Goal: Task Accomplishment & Management: Use online tool/utility

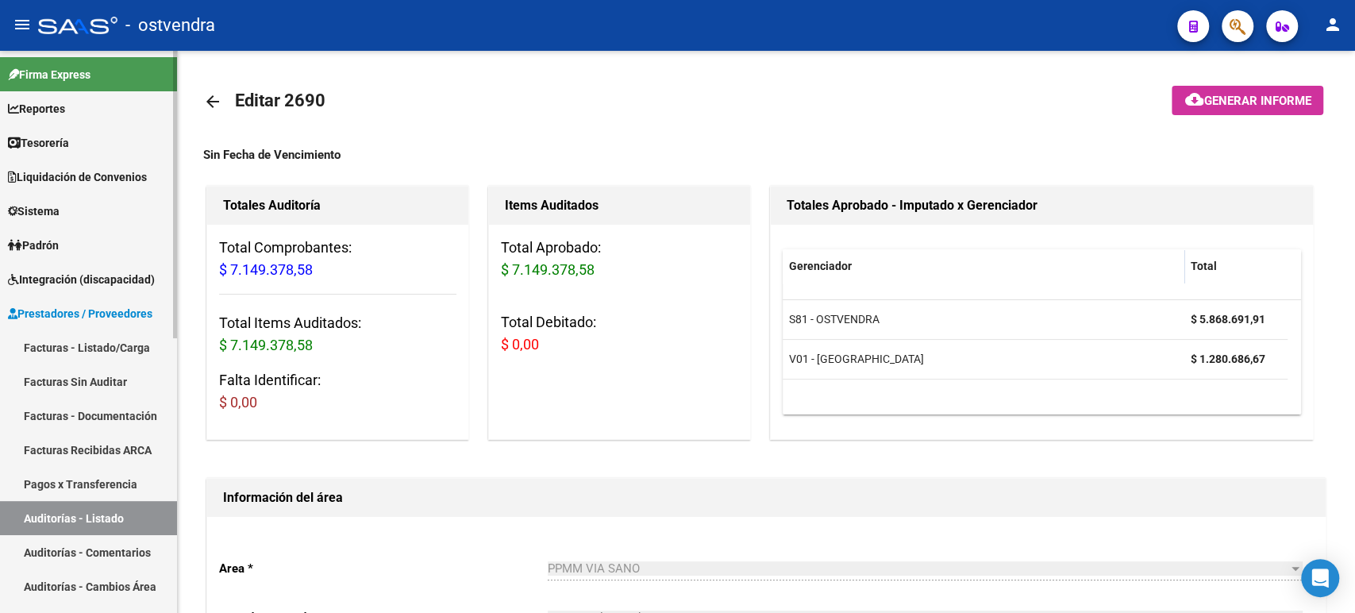
scroll to position [1126, 0]
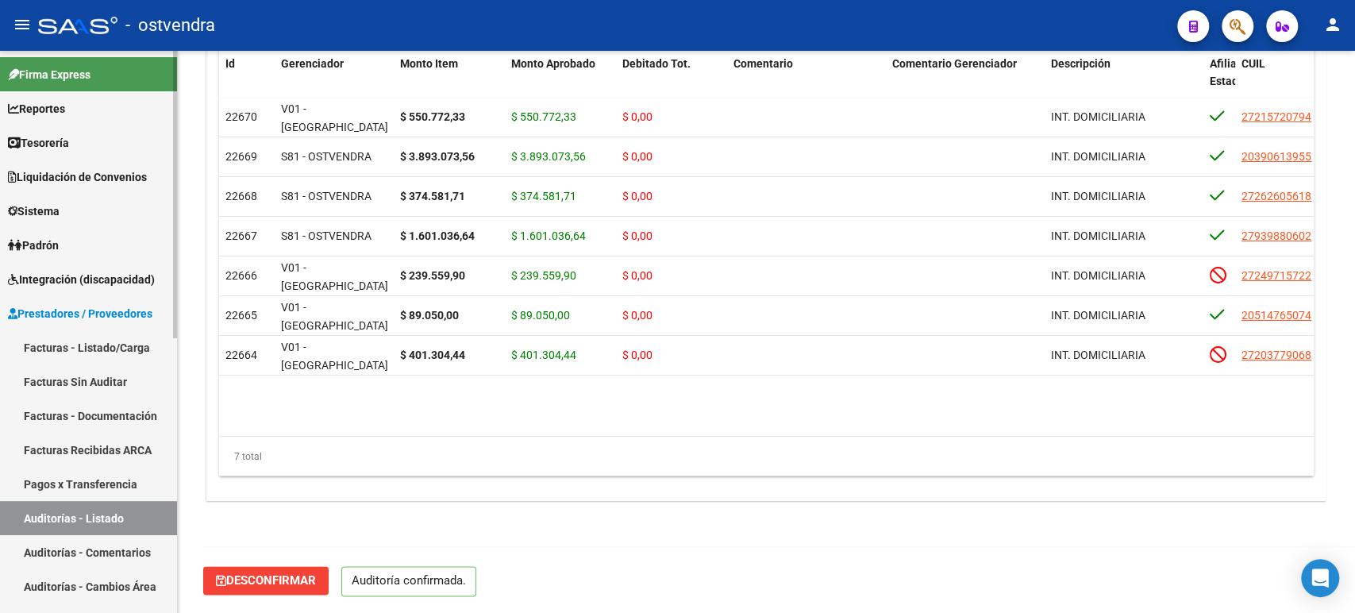
click at [69, 148] on span "Tesorería" at bounding box center [38, 142] width 61 height 17
click at [75, 298] on link "Prestadores / Proveedores" at bounding box center [88, 313] width 177 height 34
click at [52, 112] on span "Reportes" at bounding box center [36, 108] width 57 height 17
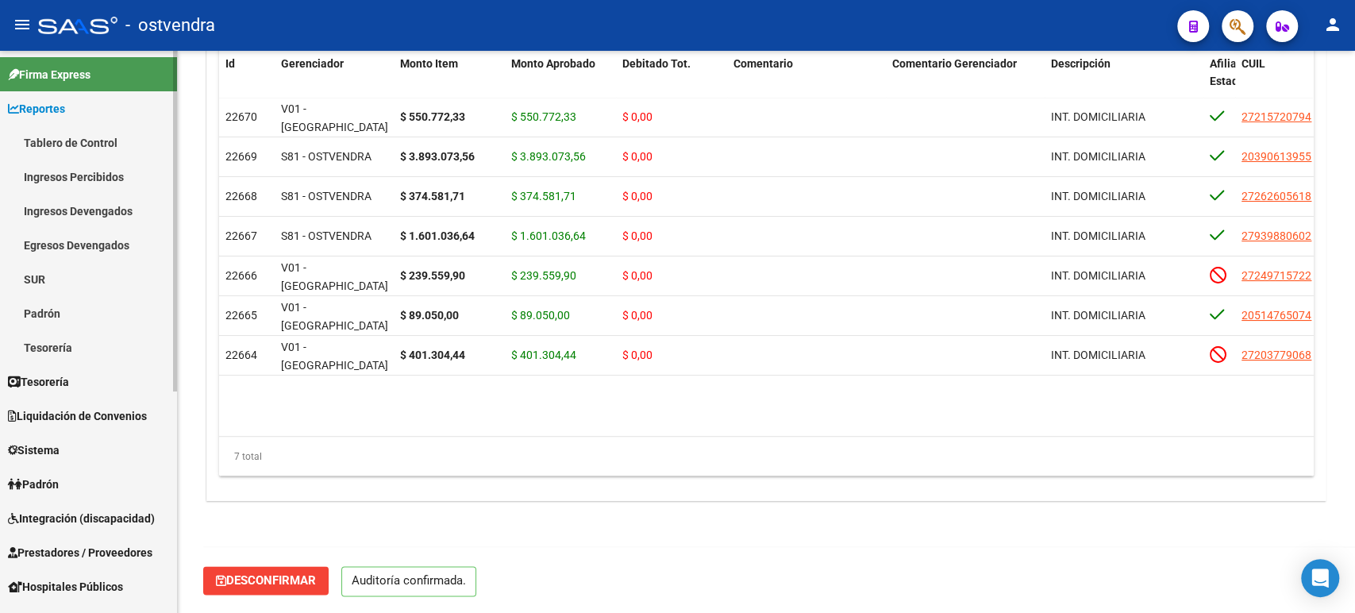
click at [68, 333] on link "Tesorería" at bounding box center [88, 347] width 177 height 34
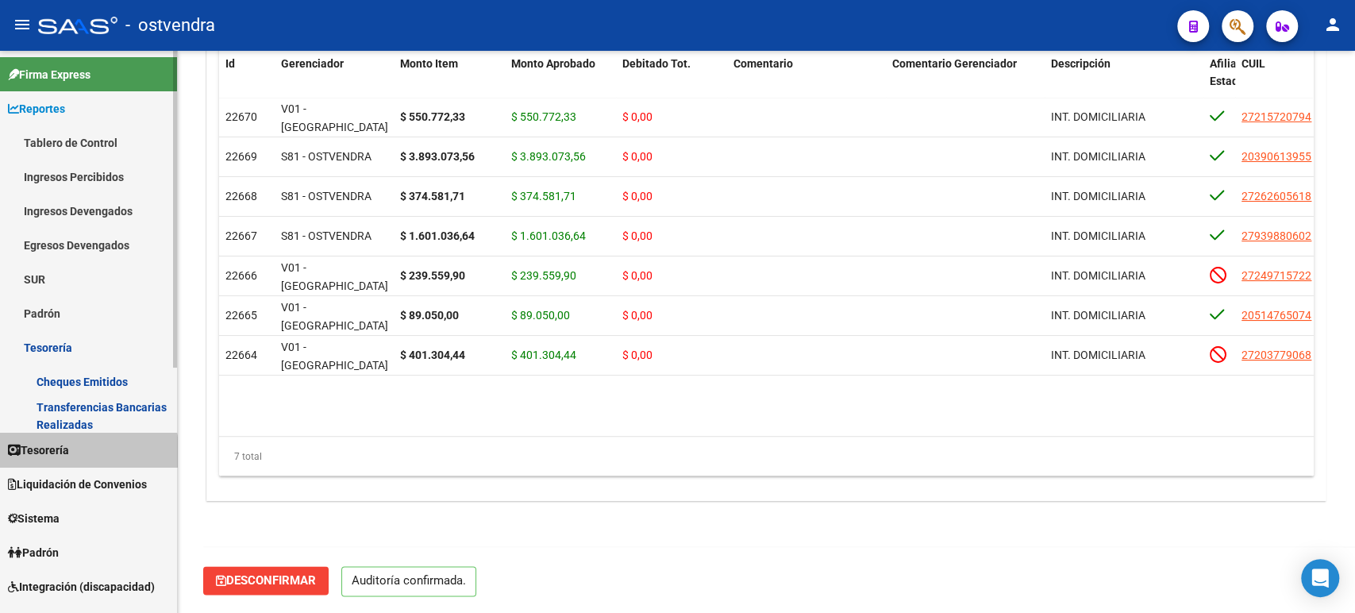
click at [61, 456] on span "Tesorería" at bounding box center [38, 449] width 61 height 17
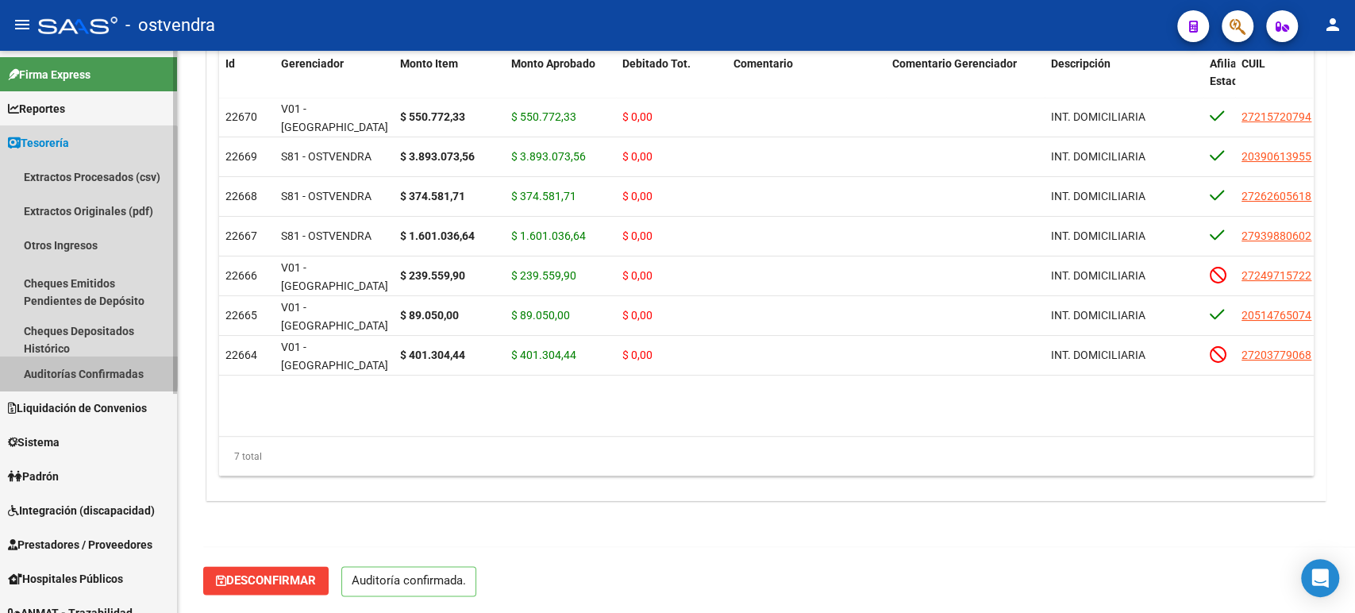
click at [57, 367] on link "Auditorías Confirmadas" at bounding box center [88, 373] width 177 height 34
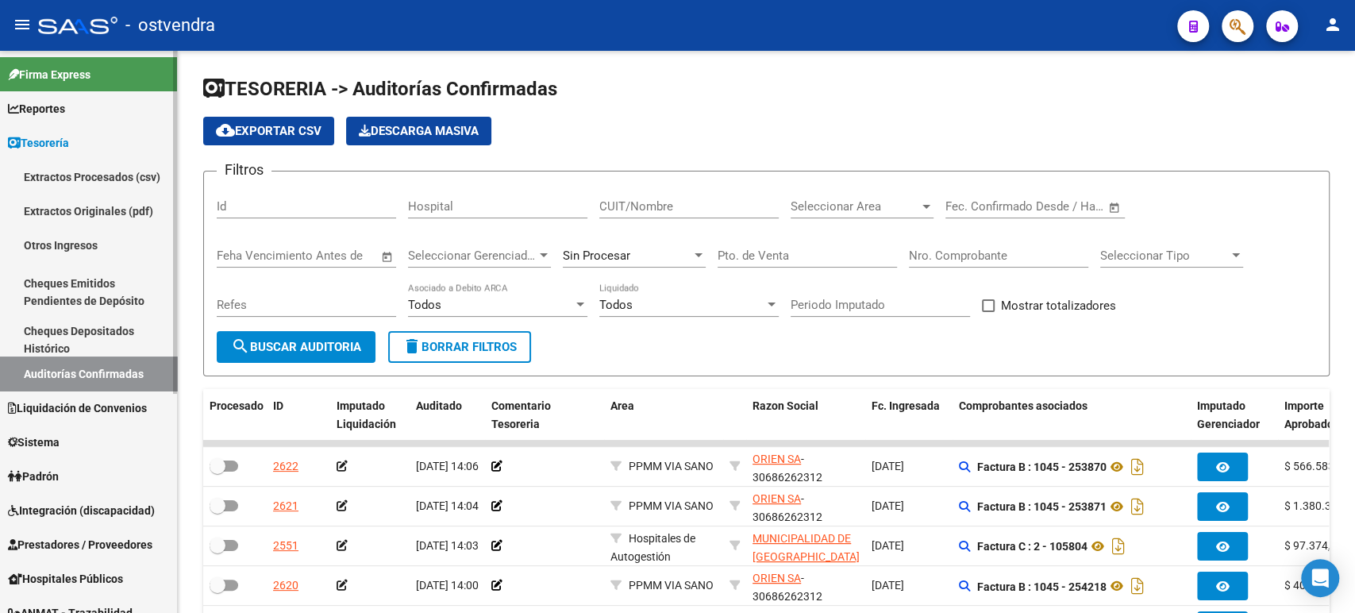
click at [75, 404] on span "Liquidación de Convenios" at bounding box center [77, 407] width 139 height 17
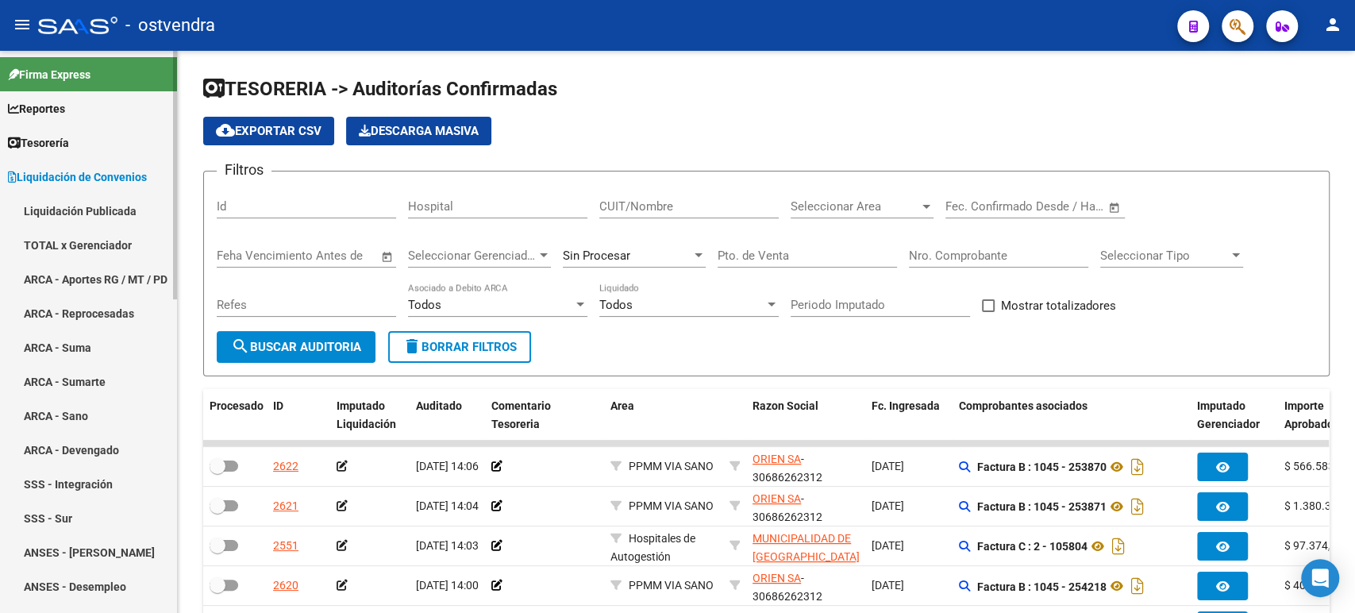
click at [61, 238] on link "TOTAL x Gerenciador" at bounding box center [88, 245] width 177 height 34
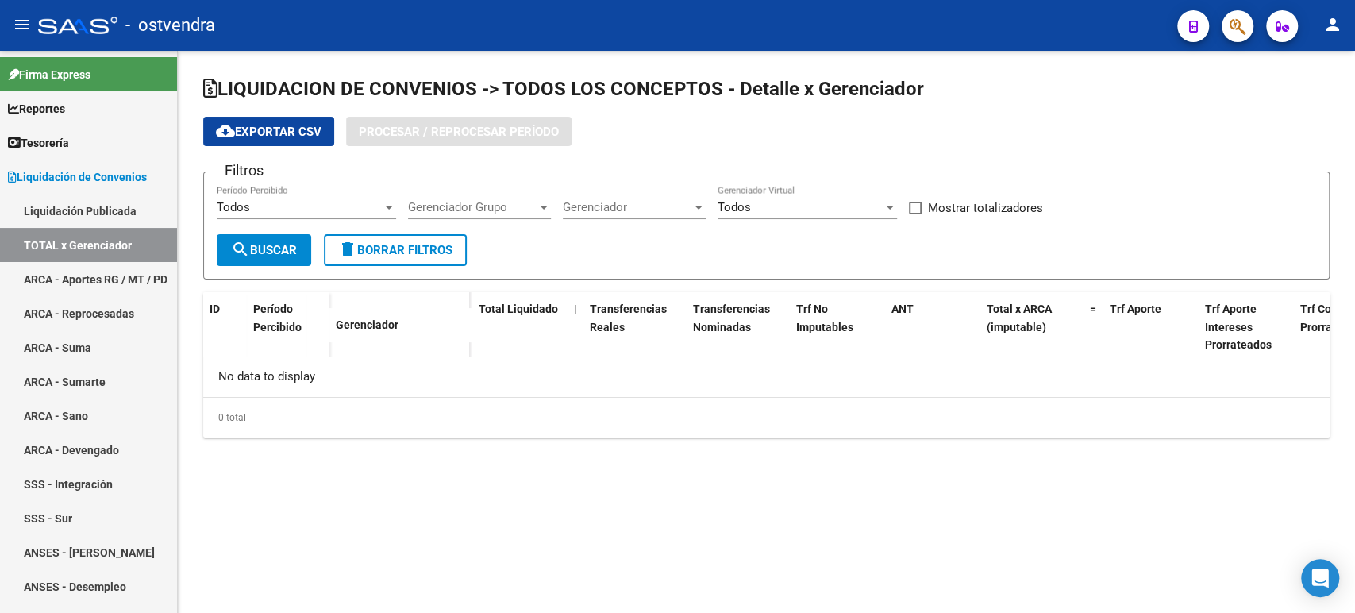
checkbox input "true"
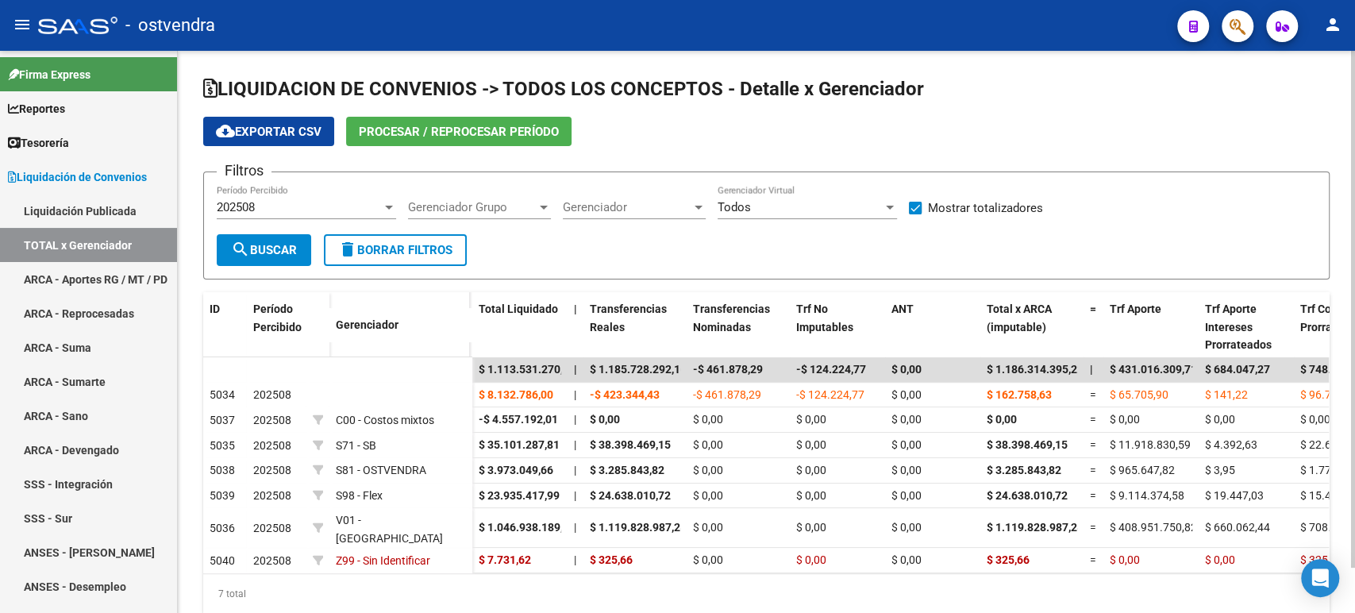
click at [422, 126] on span "Procesar / Reprocesar período" at bounding box center [459, 132] width 200 height 14
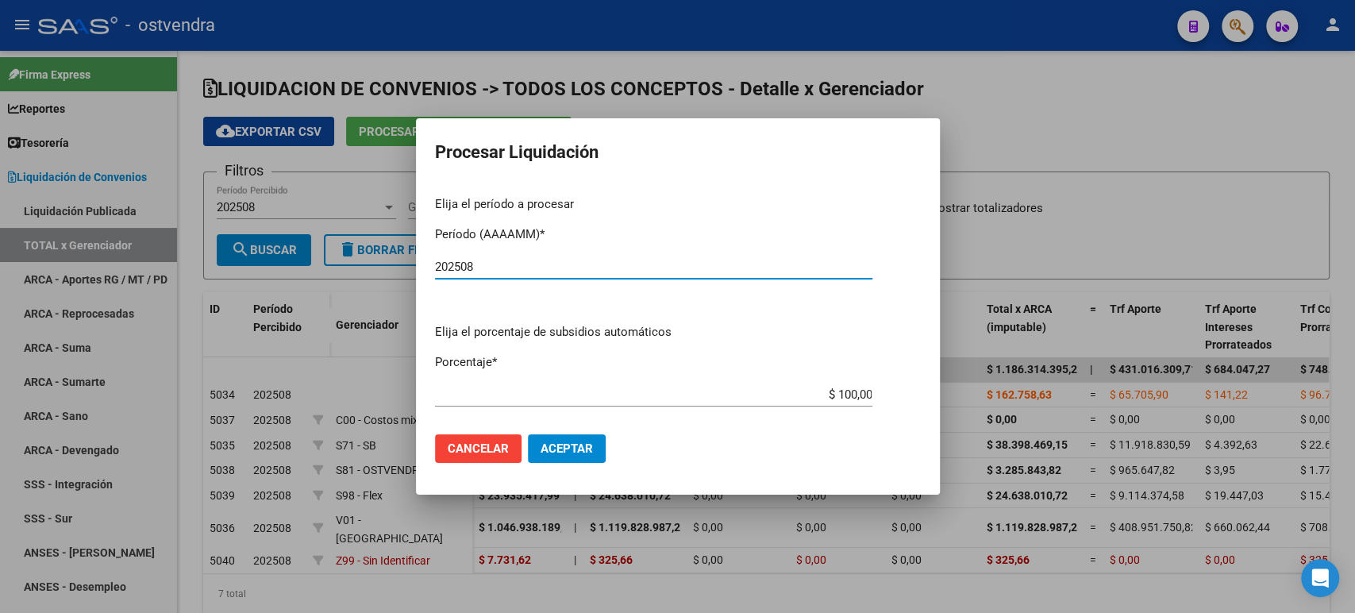
type input "202508"
click at [592, 443] on button "Aceptar" at bounding box center [567, 448] width 78 height 29
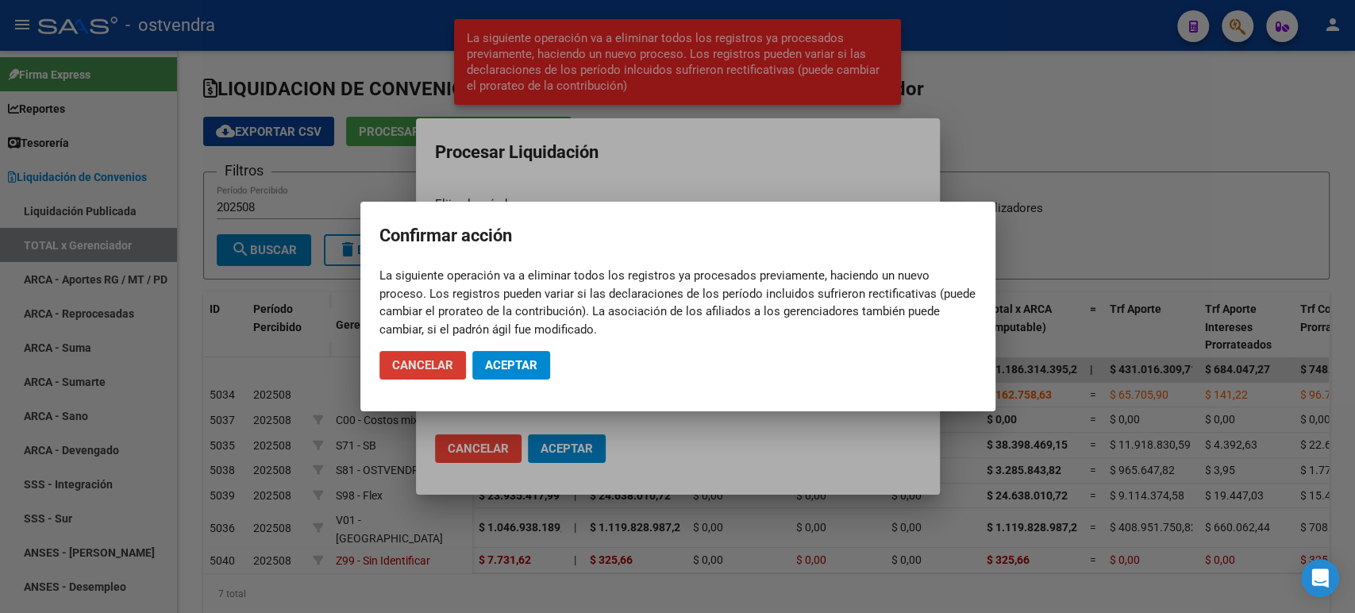
click at [527, 345] on mat-dialog-actions "Cancelar Aceptar" at bounding box center [677, 365] width 597 height 54
click at [531, 360] on span "Aceptar" at bounding box center [511, 365] width 52 height 14
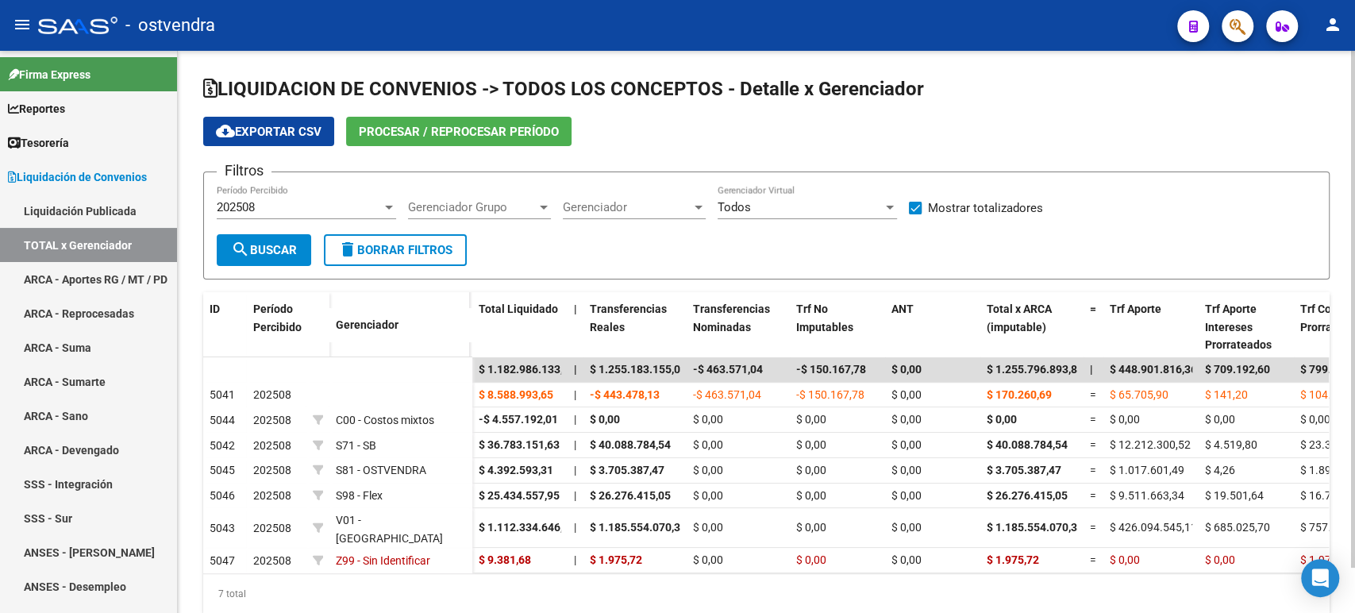
click at [403, 140] on button "Procesar / Reprocesar período" at bounding box center [458, 131] width 225 height 29
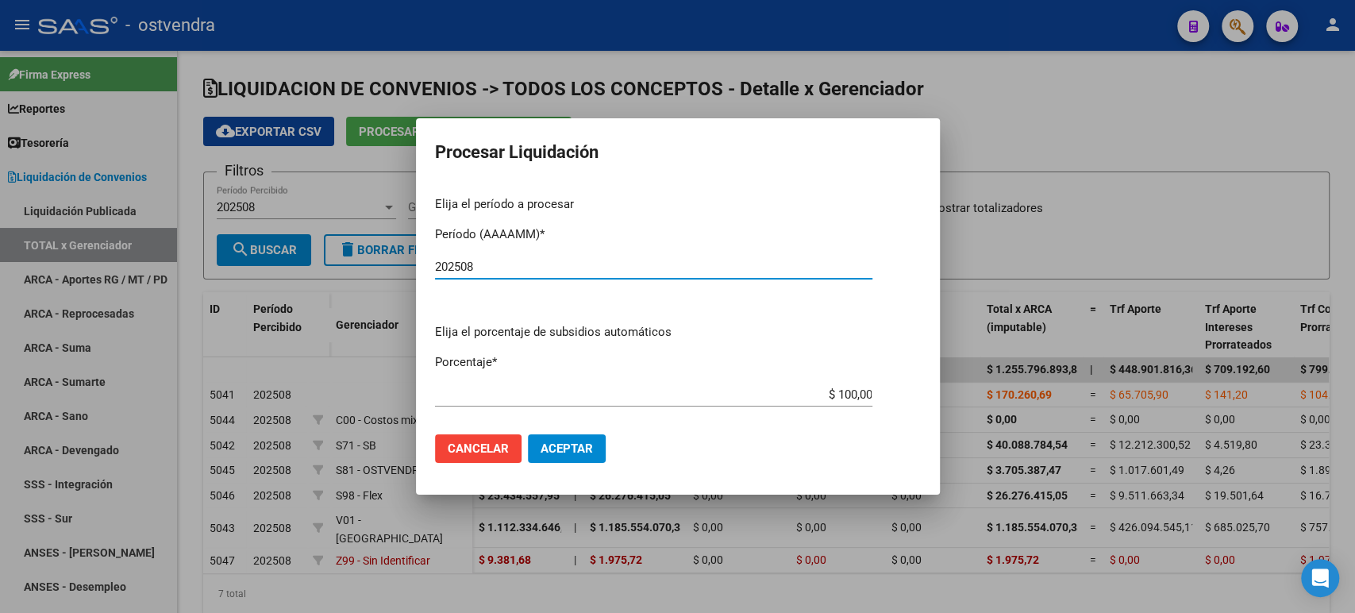
type input "202508"
click at [548, 443] on span "Aceptar" at bounding box center [567, 448] width 52 height 14
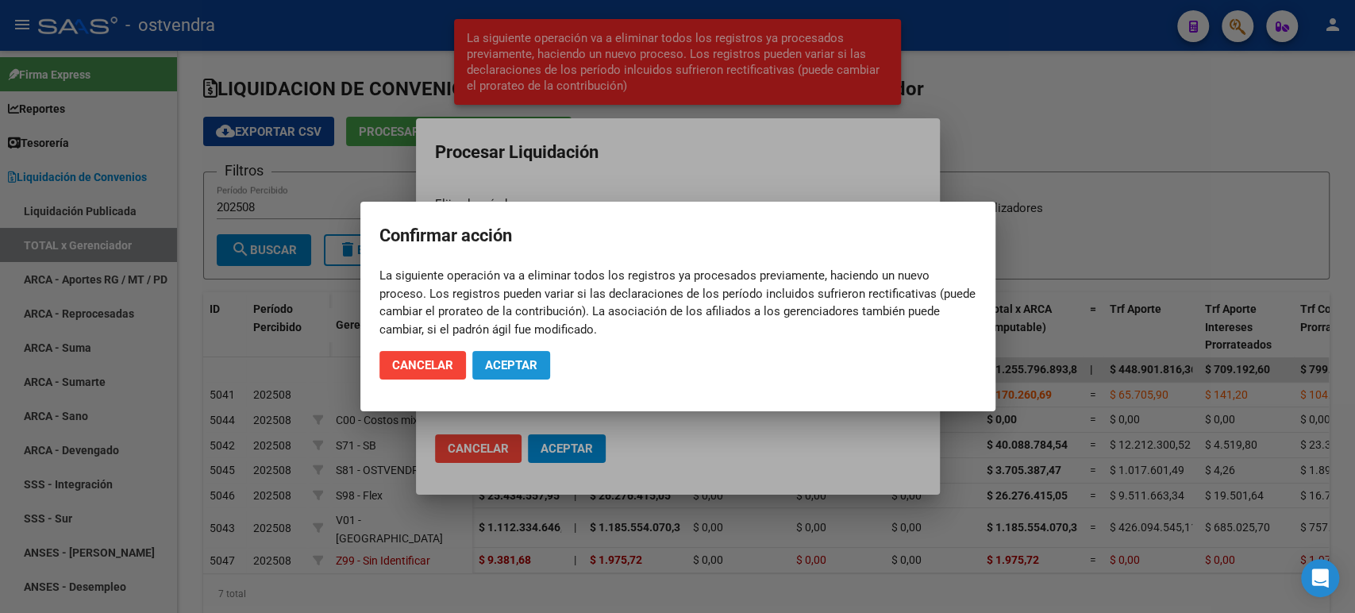
click at [489, 370] on span "Aceptar" at bounding box center [511, 365] width 52 height 14
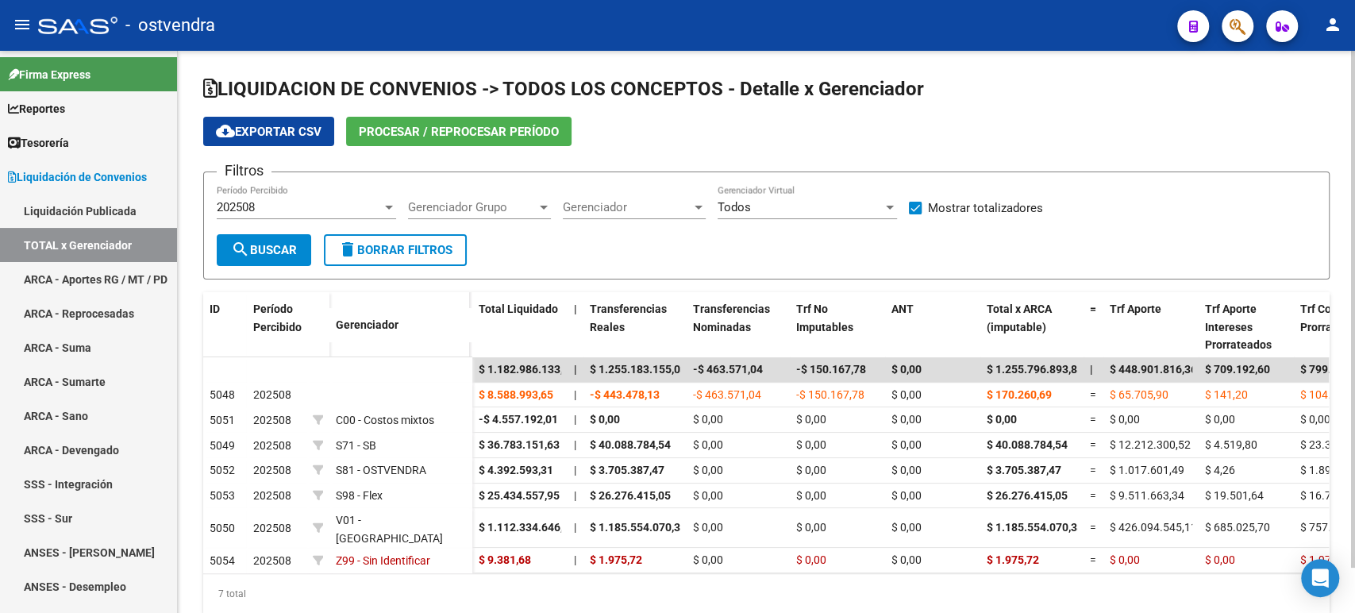
click at [287, 144] on button "cloud_download Exportar CSV" at bounding box center [268, 131] width 131 height 29
click at [275, 128] on span "cloud_download Exportar CSV" at bounding box center [269, 132] width 106 height 14
